Goal: Transaction & Acquisition: Purchase product/service

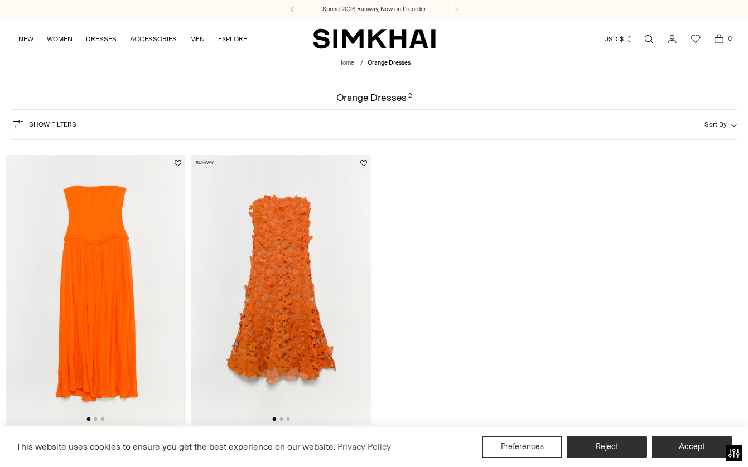
scroll to position [108, 0]
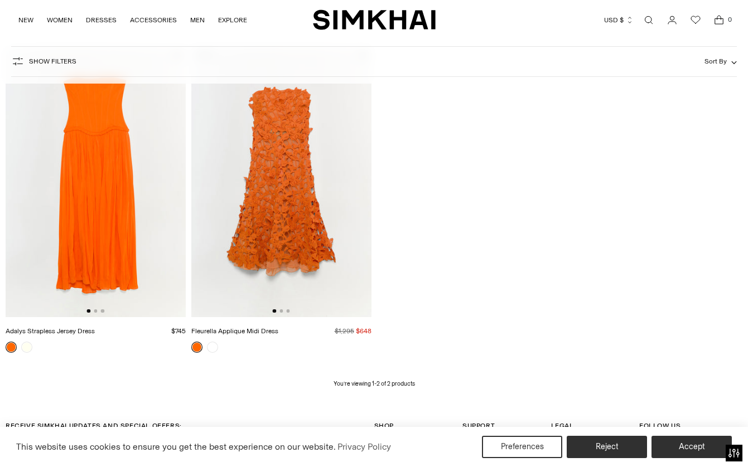
click at [303, 231] on img at bounding box center [281, 182] width 180 height 270
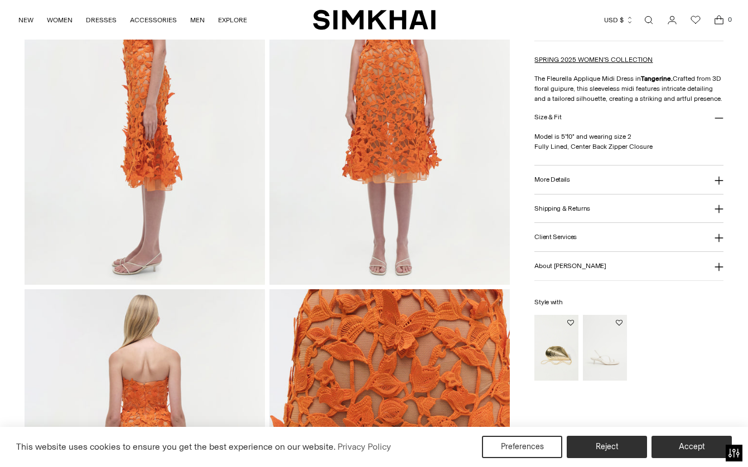
scroll to position [523, 0]
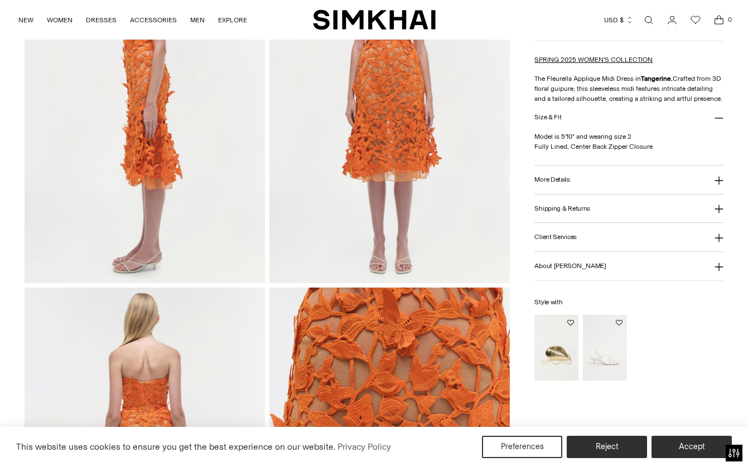
click at [197, 247] on img at bounding box center [145, 103] width 240 height 360
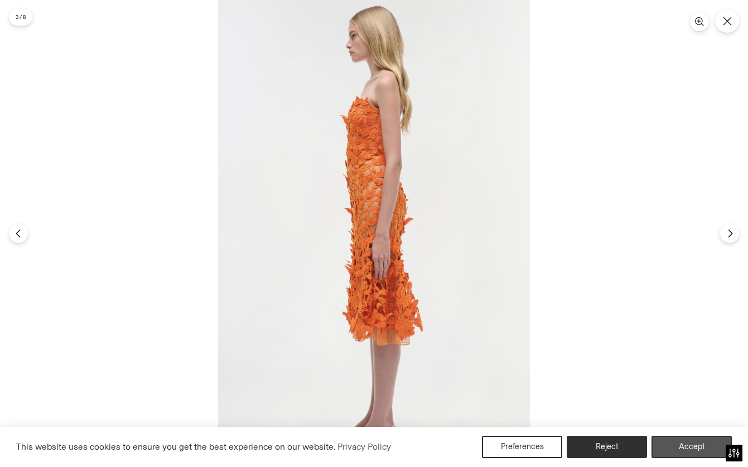
click at [682, 446] on button "Accept" at bounding box center [691, 447] width 80 height 22
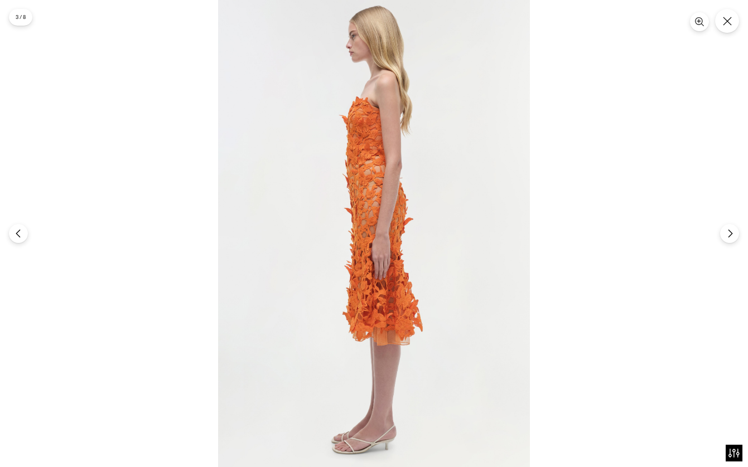
click at [366, 444] on img at bounding box center [374, 233] width 312 height 467
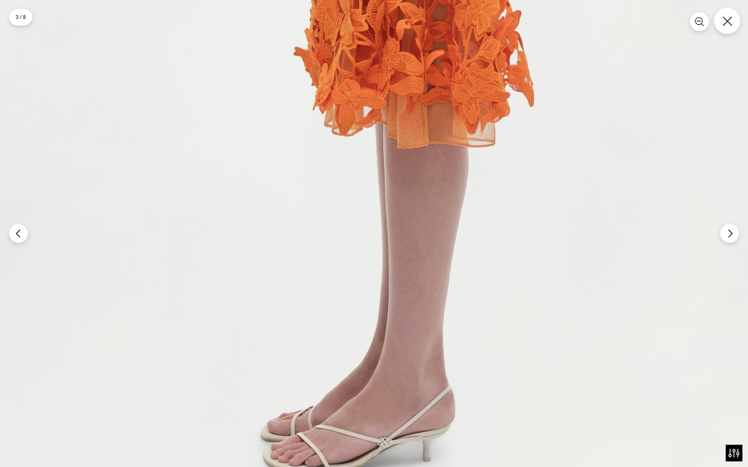
click at [733, 23] on button "Close" at bounding box center [727, 21] width 26 height 26
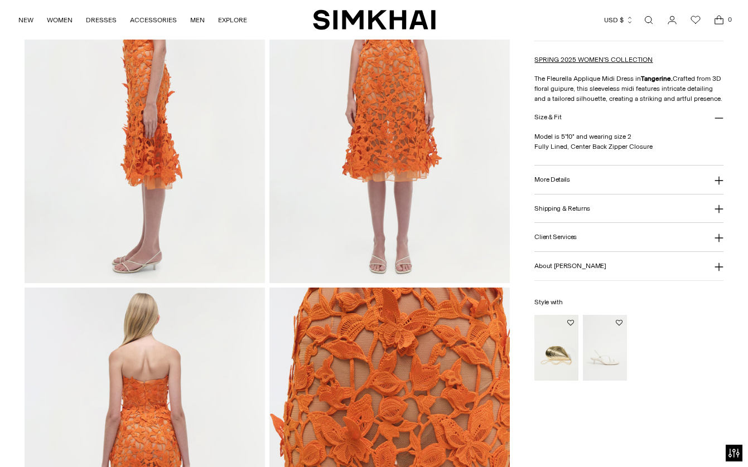
click at [0, 0] on img "Bridget Metal Oyster Clutch" at bounding box center [0, 0] width 0 height 0
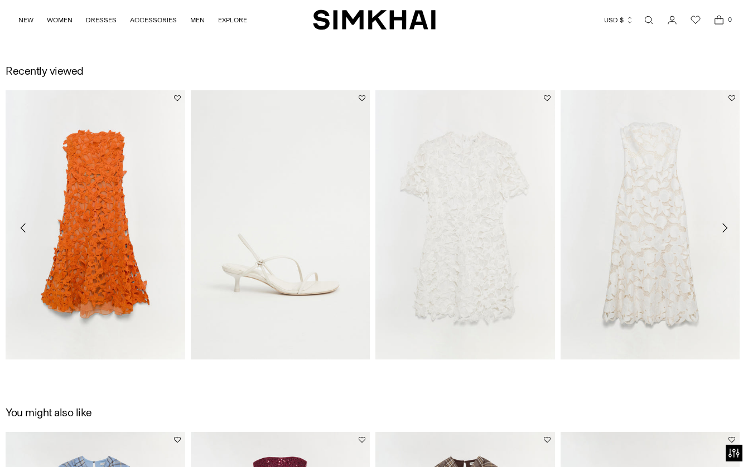
scroll to position [748, 0]
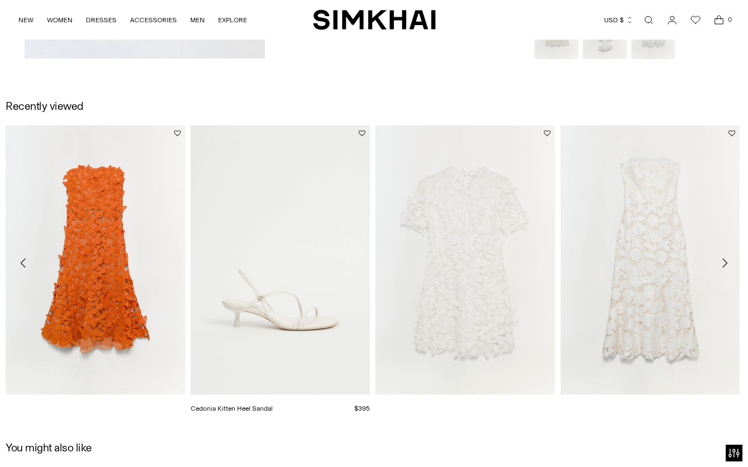
click at [273, 405] on link "Cedonia Kitten Heel Sandal" at bounding box center [232, 409] width 82 height 8
